Goal: Task Accomplishment & Management: Use online tool/utility

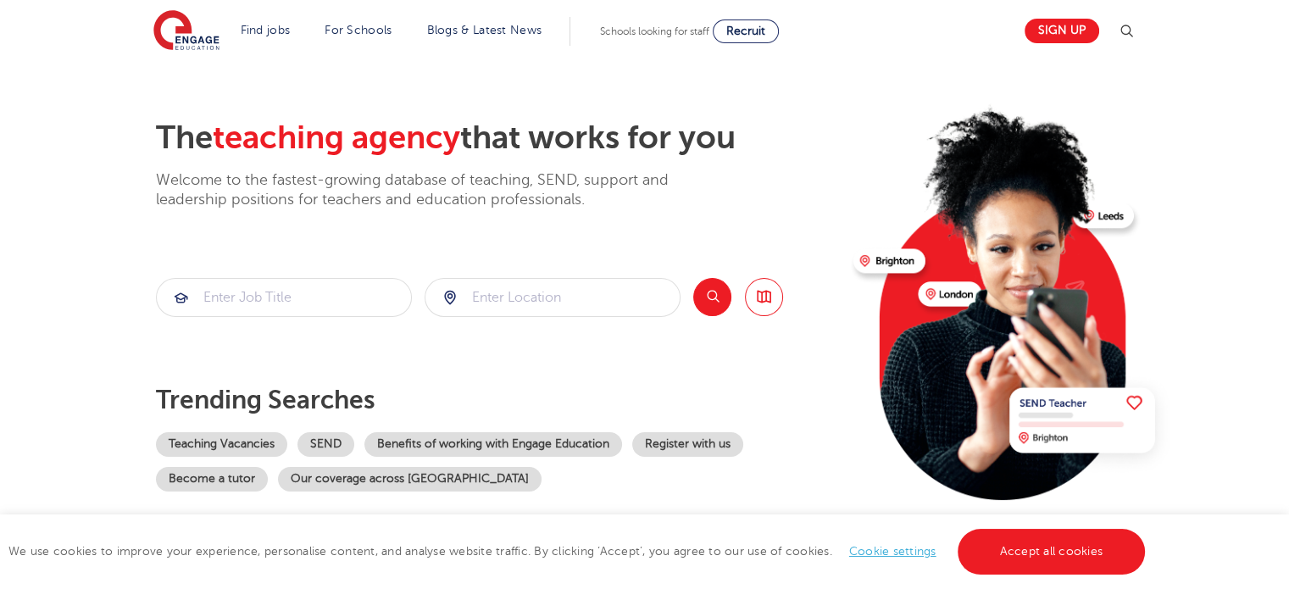
scroll to position [22, 0]
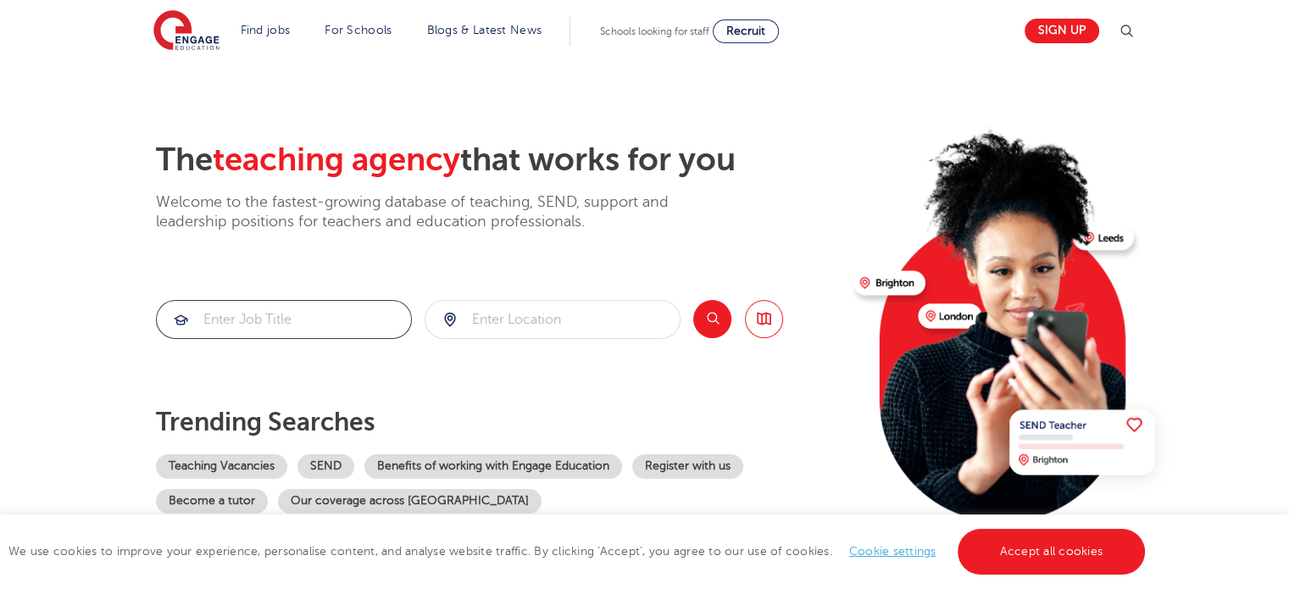
click at [319, 318] on input "search" at bounding box center [284, 319] width 254 height 37
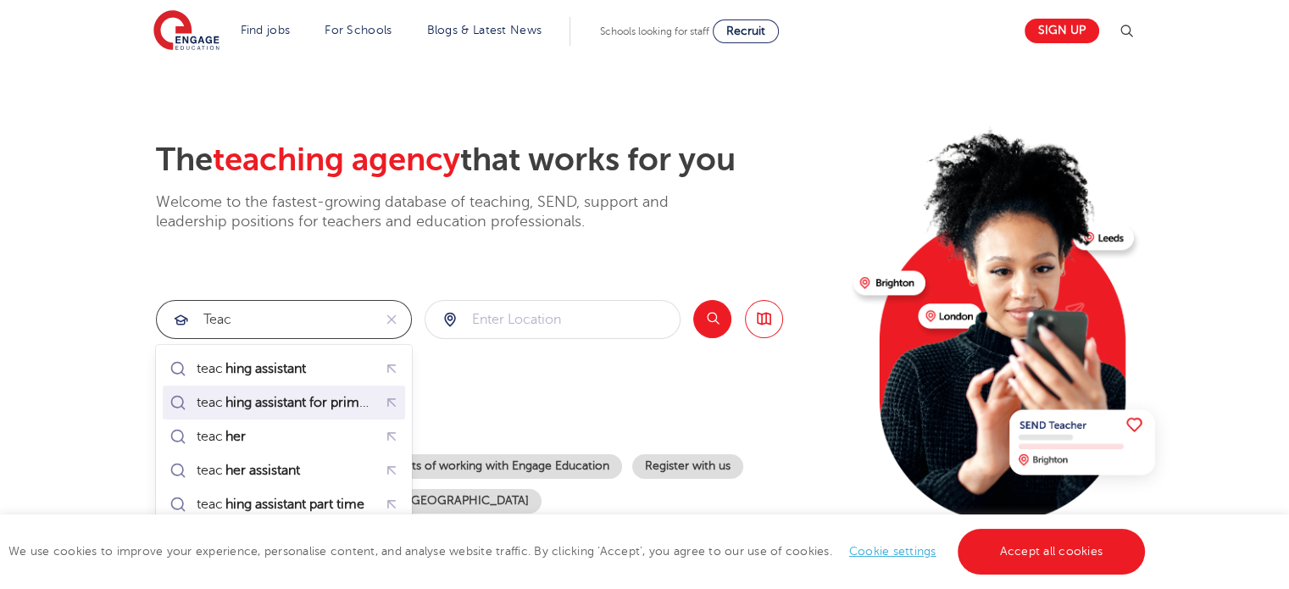
click at [326, 398] on mark "hing assistant for primary" at bounding box center [302, 402] width 158 height 20
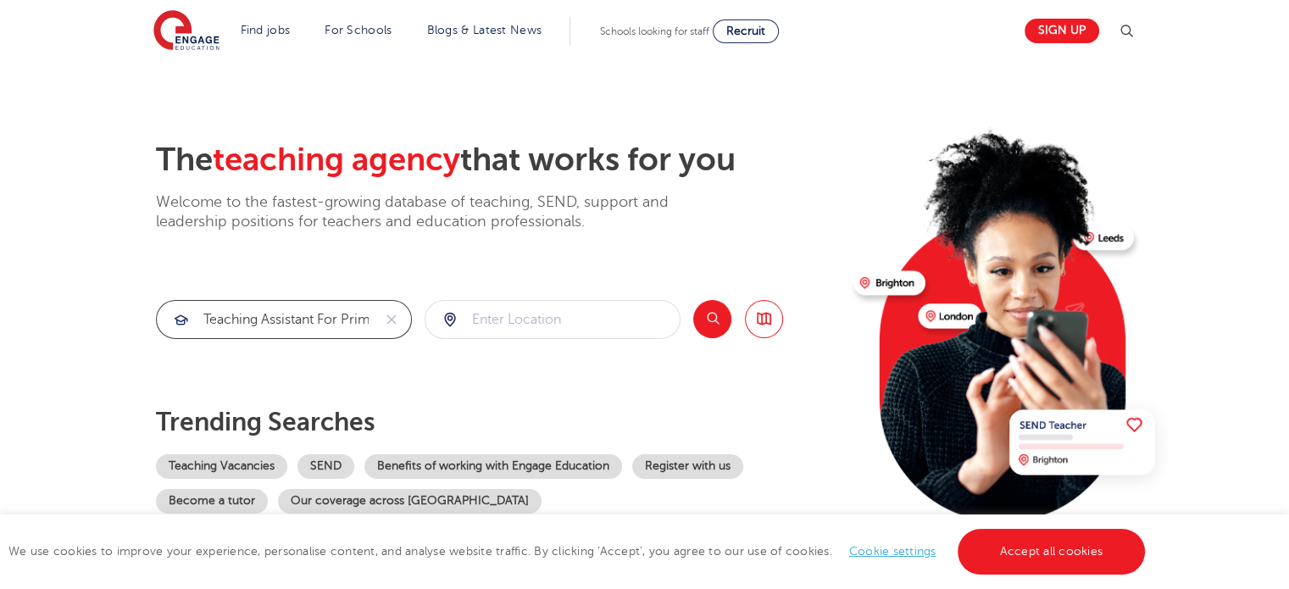
type input "teaching assistant for primary"
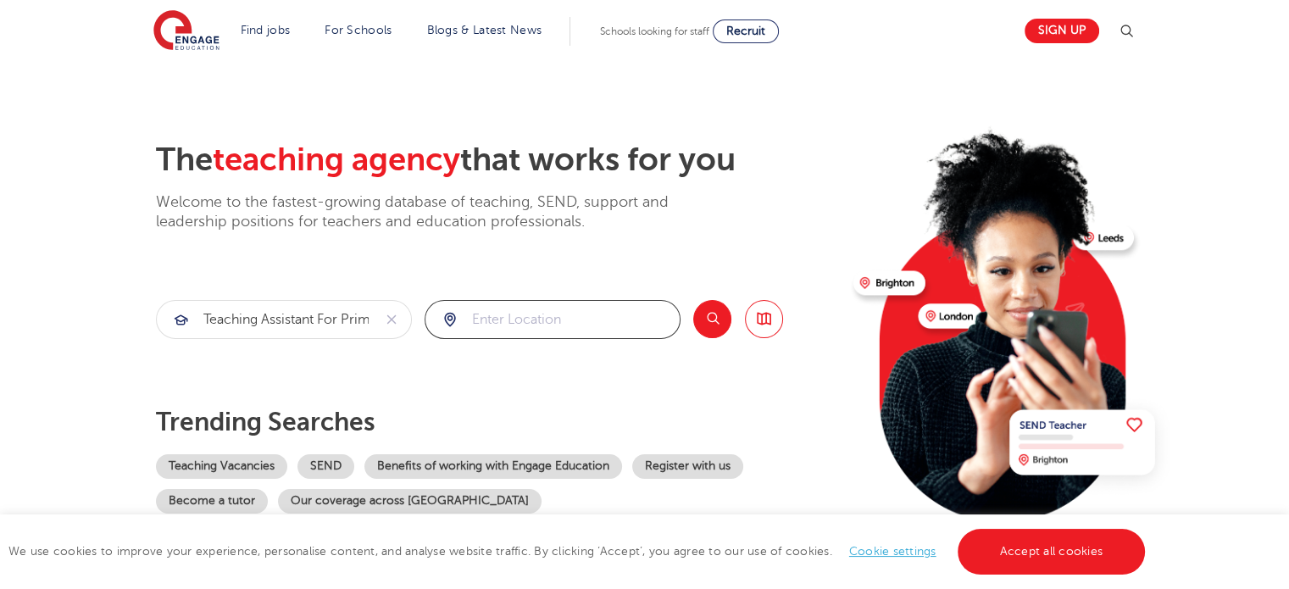
click at [515, 328] on input "search" at bounding box center [553, 319] width 254 height 37
click button "Submit" at bounding box center [0, 0] width 0 height 0
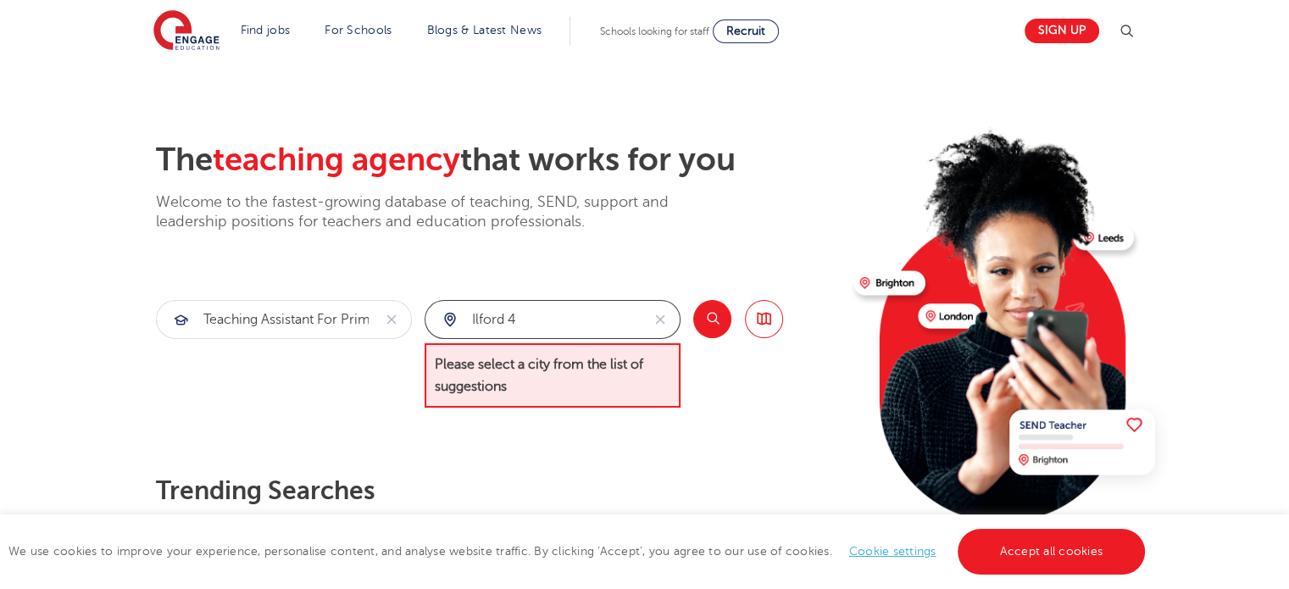
click at [548, 320] on input "ilford 4" at bounding box center [533, 319] width 215 height 37
click button "Submit" at bounding box center [0, 0] width 0 height 0
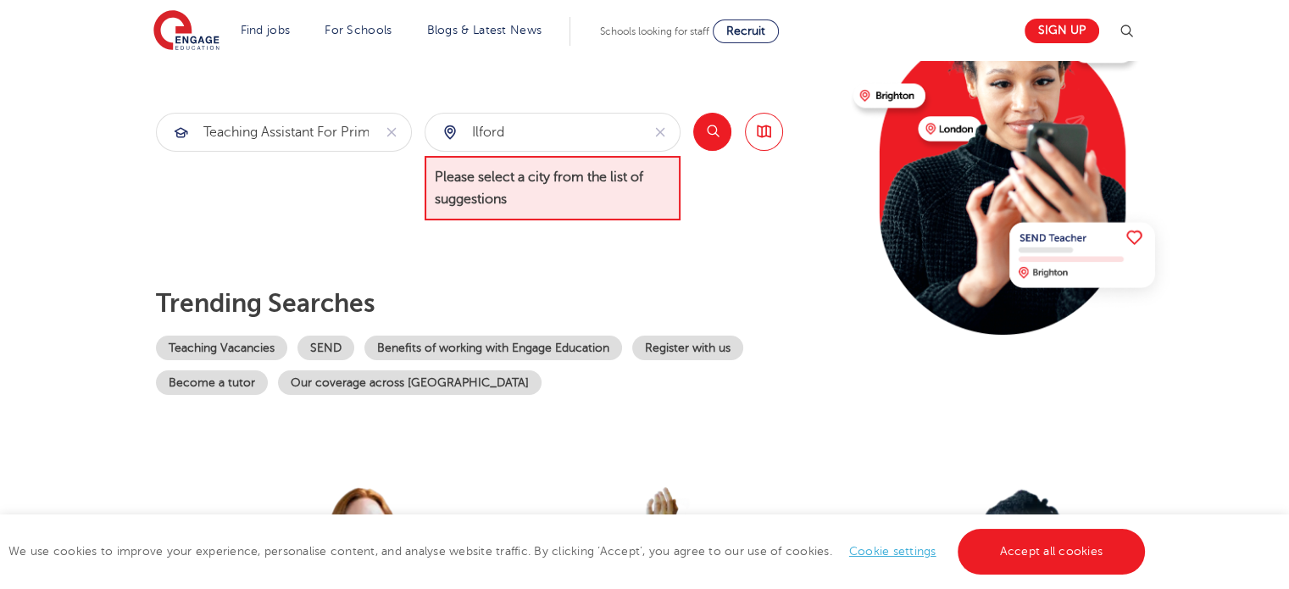
scroll to position [40, 0]
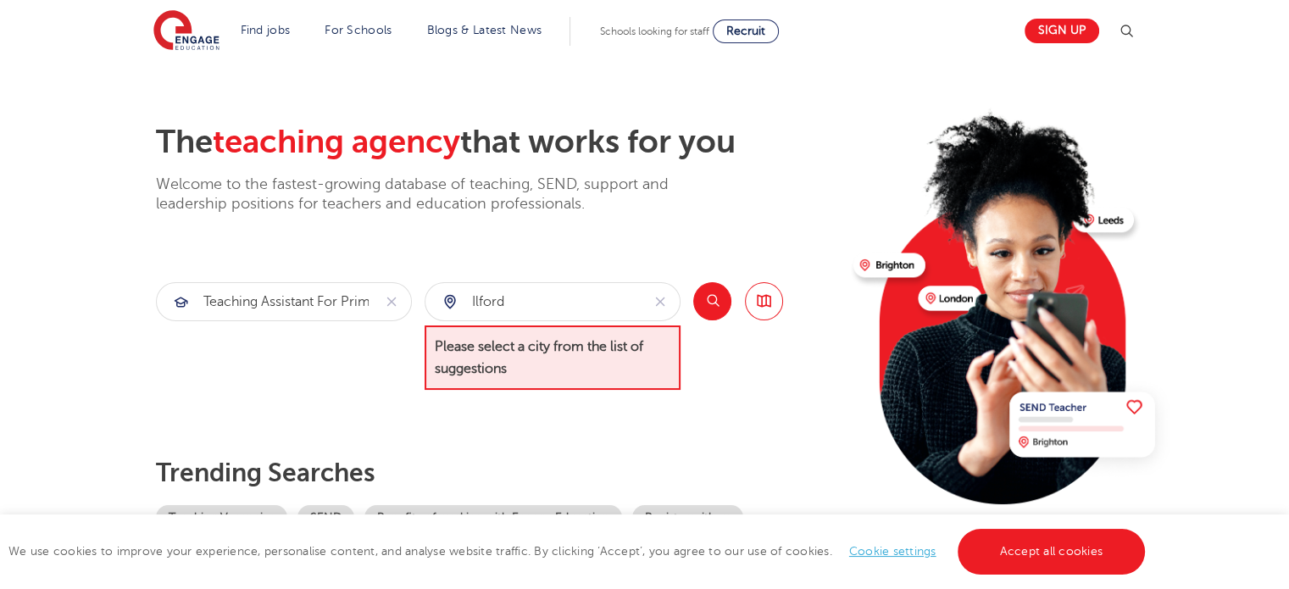
click at [451, 302] on div "ilford" at bounding box center [533, 301] width 215 height 37
click at [496, 303] on input "ilford" at bounding box center [533, 301] width 215 height 37
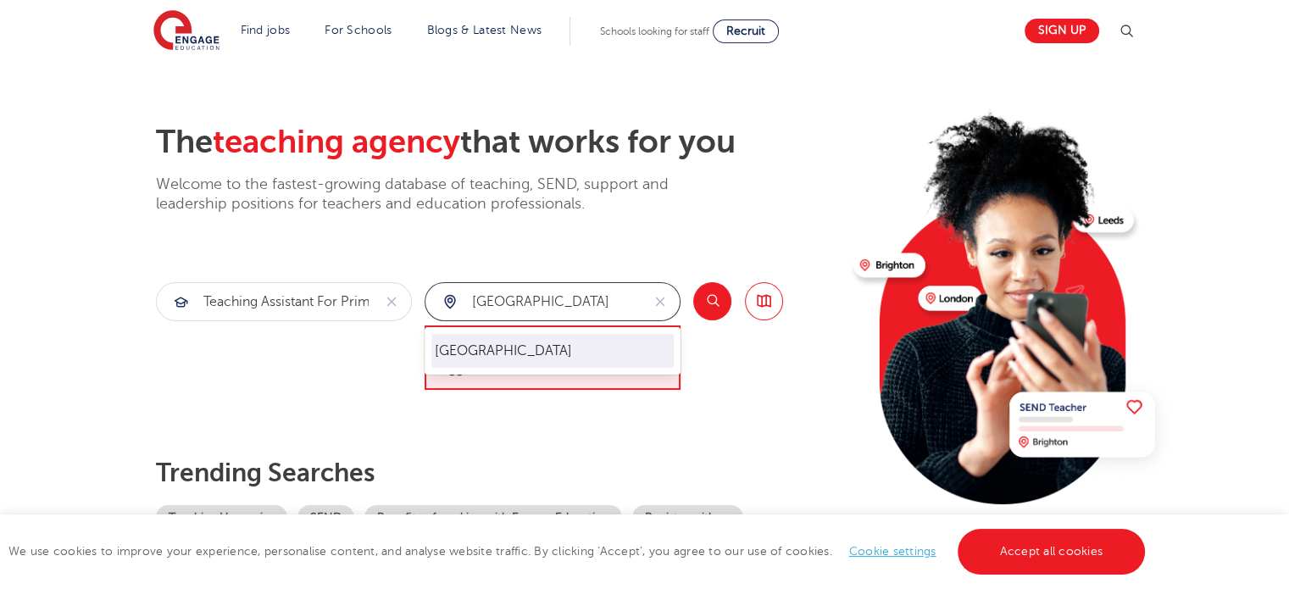
click at [506, 345] on li "[GEOGRAPHIC_DATA]" at bounding box center [552, 351] width 242 height 34
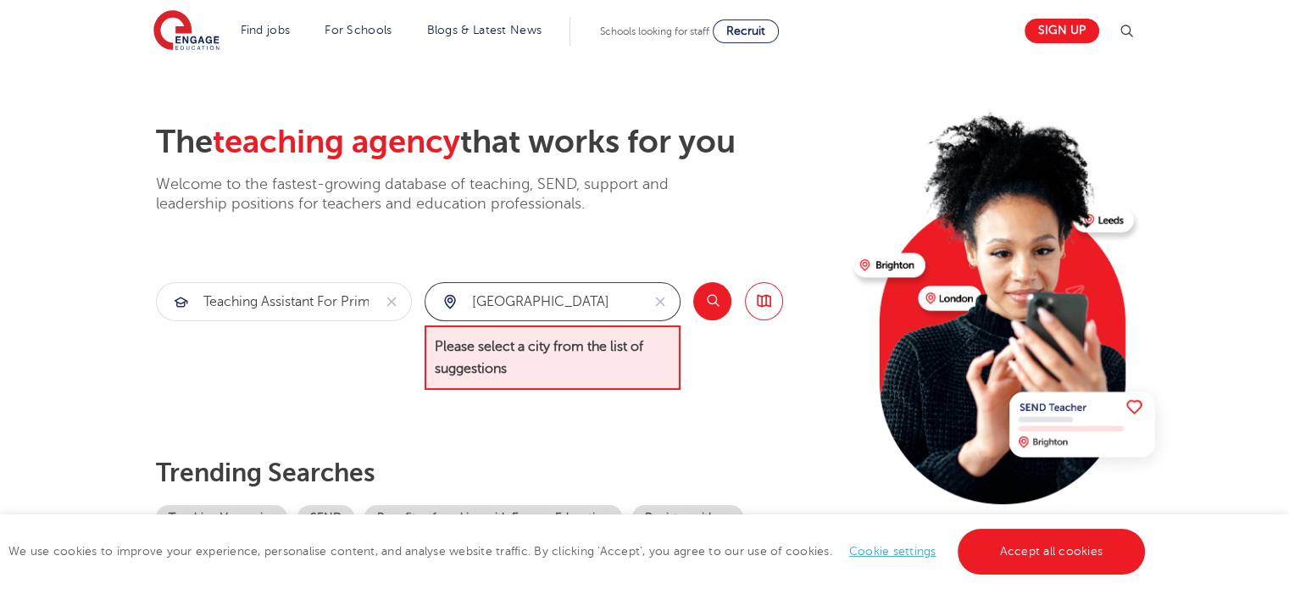
click at [469, 297] on input "[GEOGRAPHIC_DATA]" at bounding box center [533, 301] width 215 height 37
click at [487, 305] on input "east London" at bounding box center [533, 301] width 215 height 37
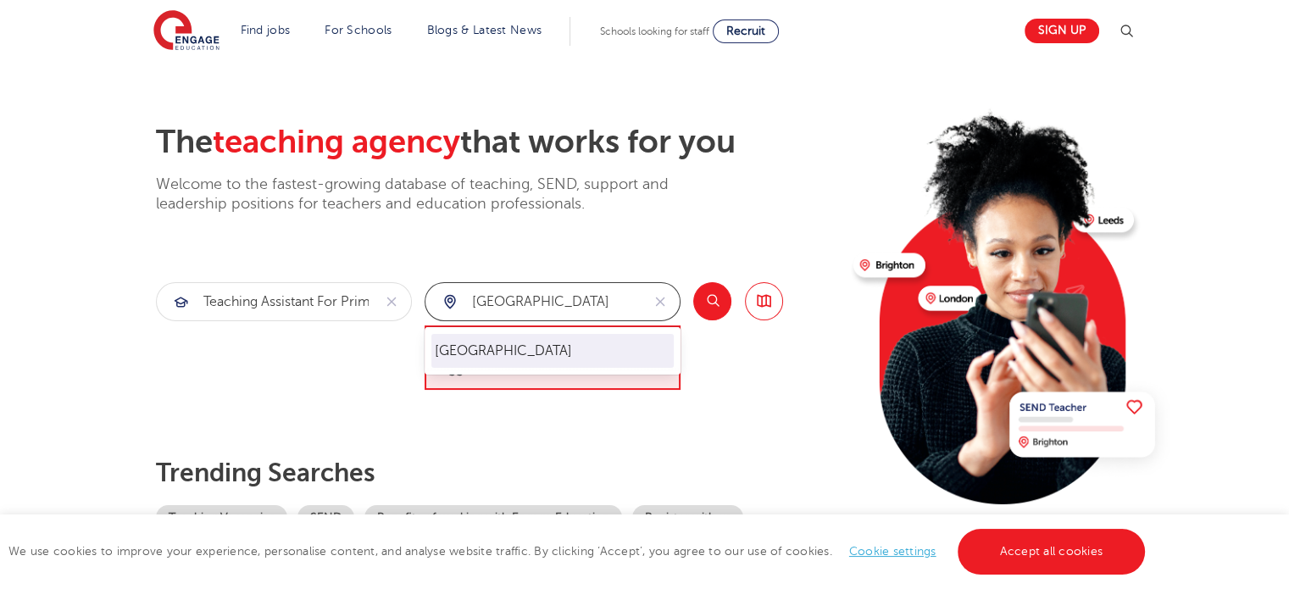
click at [489, 357] on li "[GEOGRAPHIC_DATA]" at bounding box center [552, 351] width 242 height 34
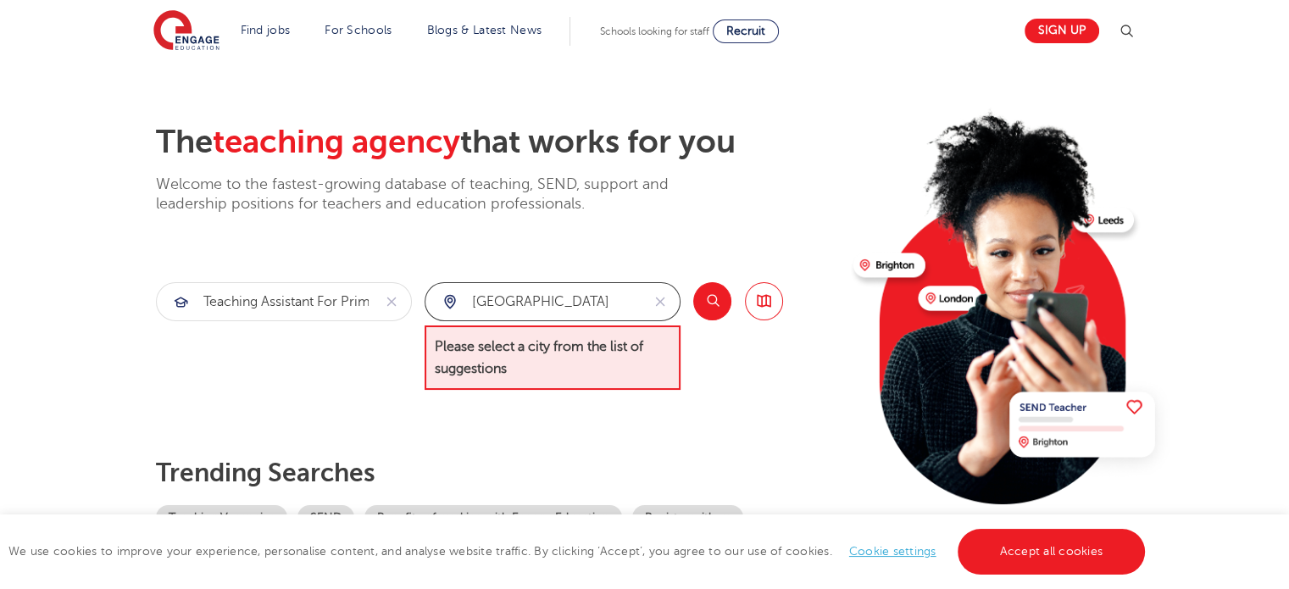
type input "[GEOGRAPHIC_DATA]"
click at [726, 299] on button "Search" at bounding box center [712, 301] width 38 height 38
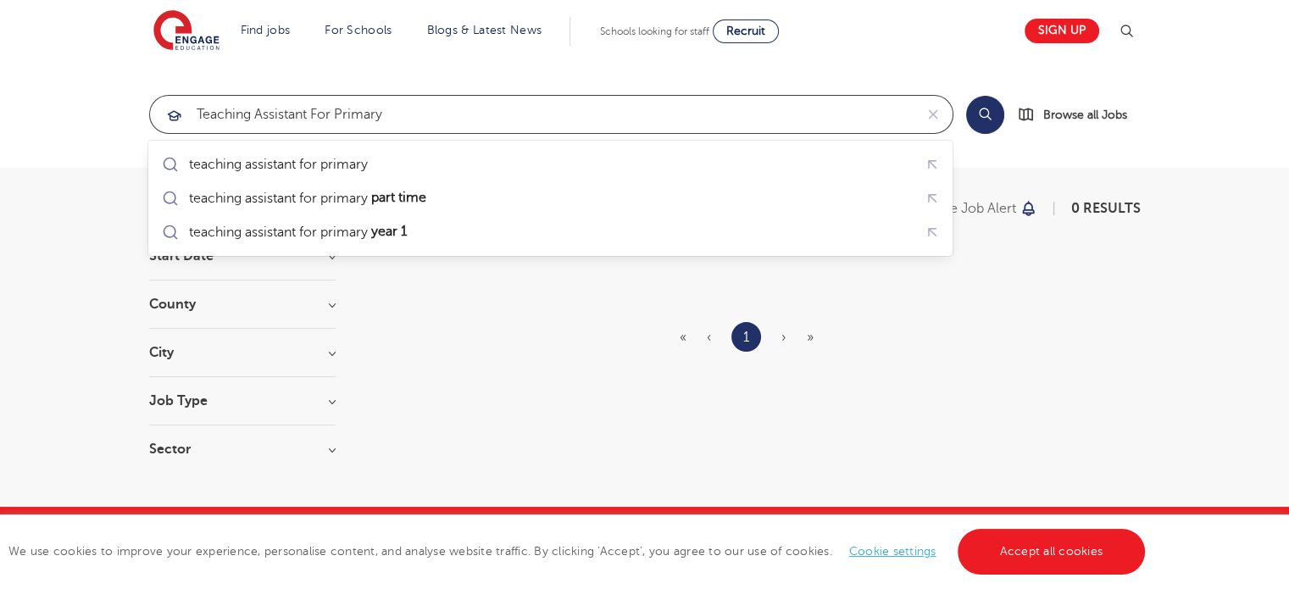
click at [313, 114] on input "teaching assistant for primary" at bounding box center [532, 114] width 764 height 37
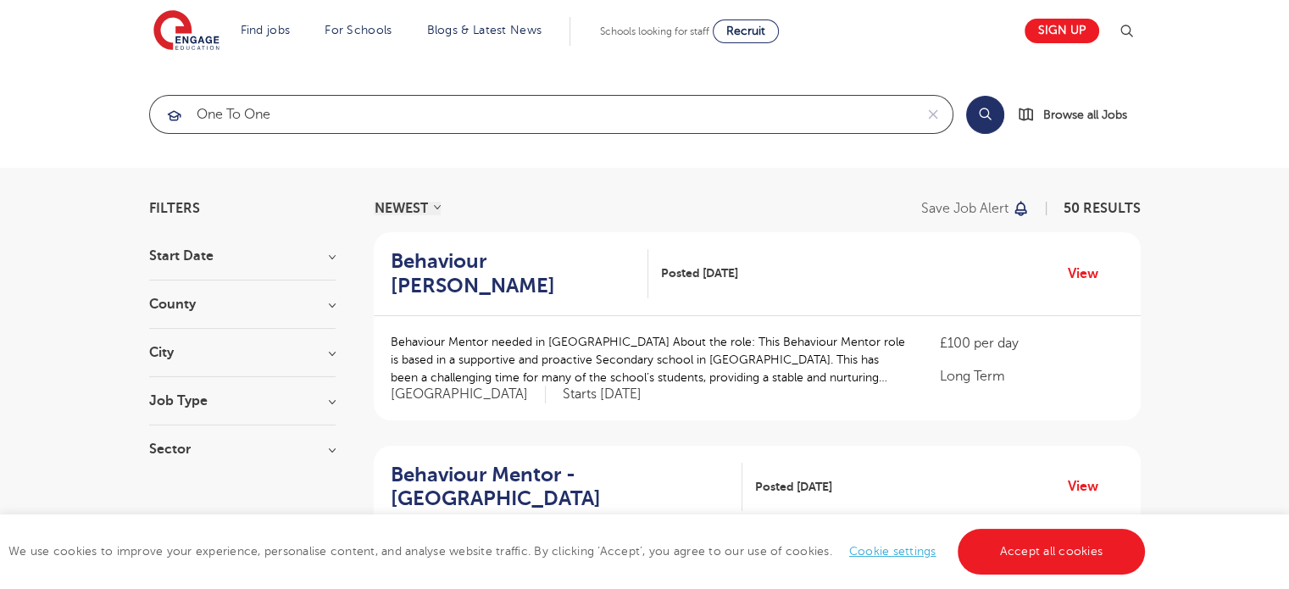
type input "one to one"
click button "Submit" at bounding box center [0, 0] width 0 height 0
click at [200, 423] on div "Job Type" at bounding box center [242, 409] width 186 height 31
click at [213, 411] on div "Job Type" at bounding box center [242, 409] width 186 height 31
